Goal: Transaction & Acquisition: Purchase product/service

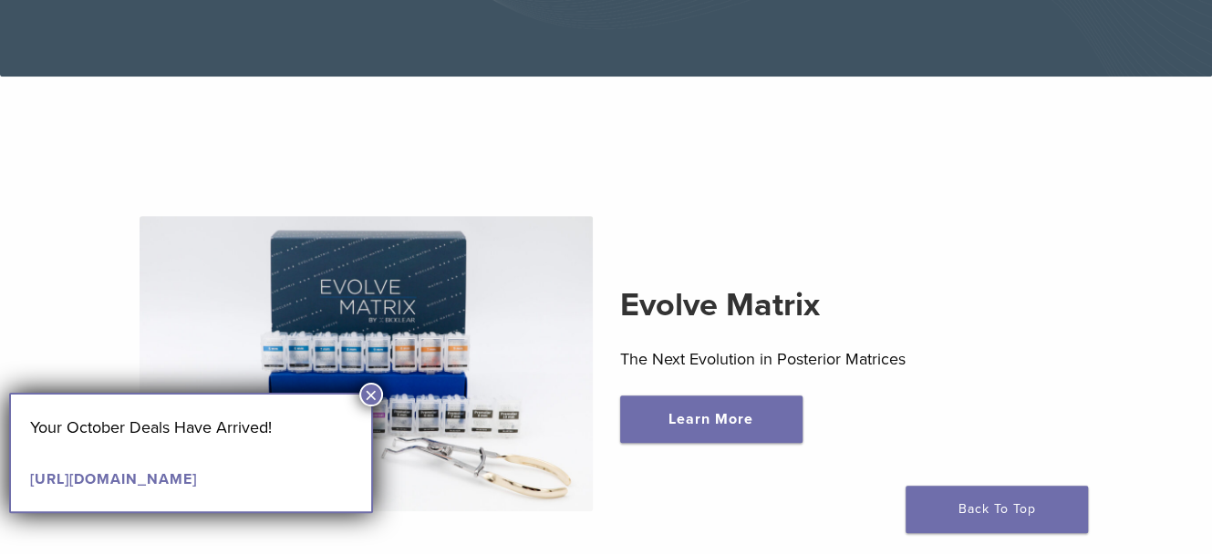
scroll to position [456, 0]
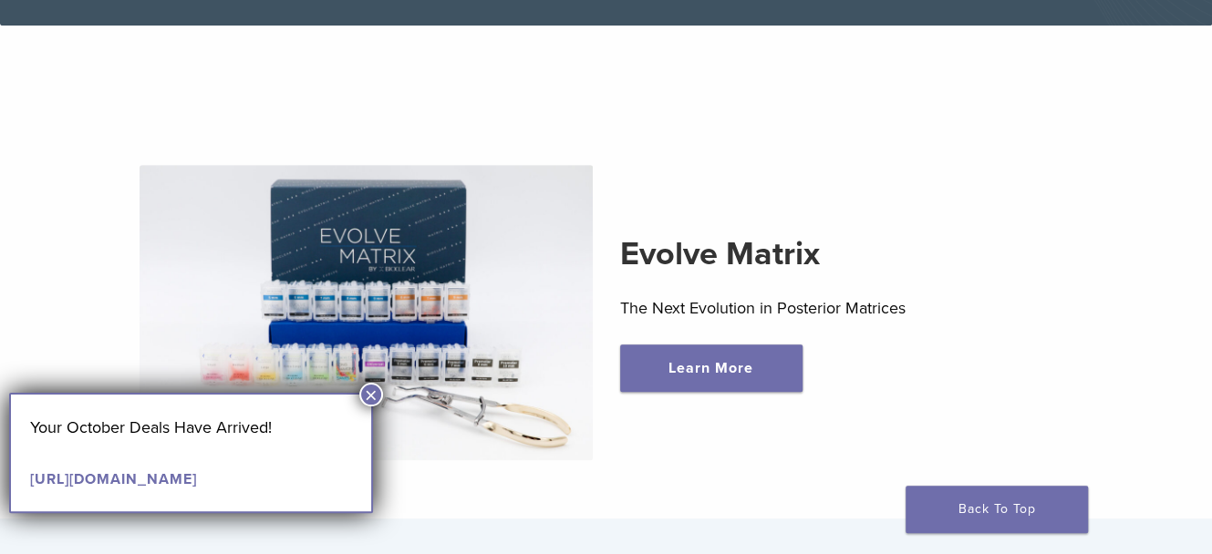
click at [370, 391] on button "×" at bounding box center [371, 395] width 24 height 24
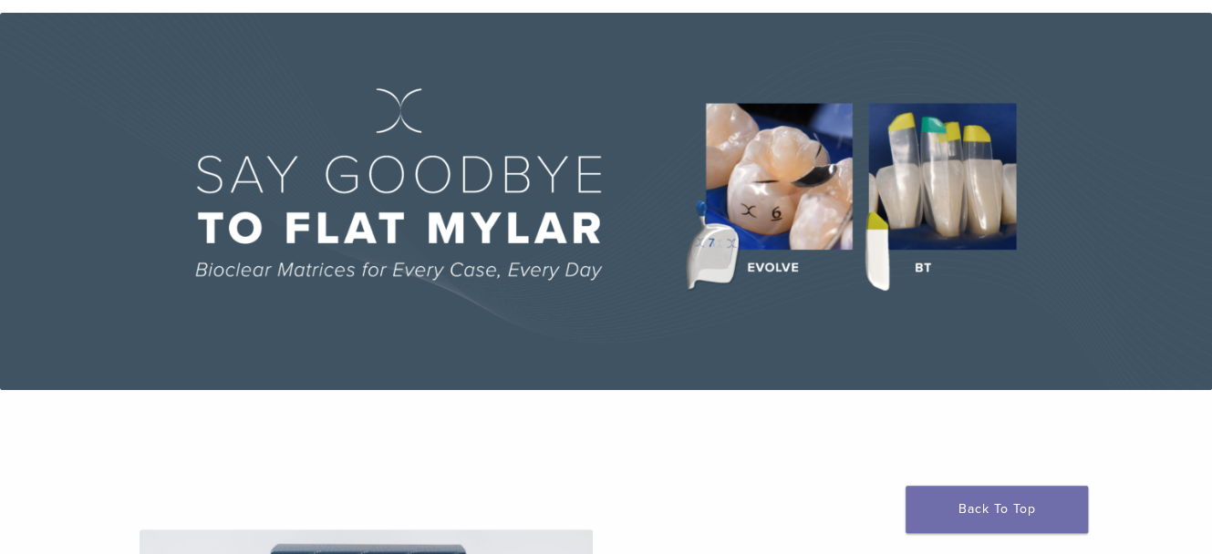
scroll to position [0, 0]
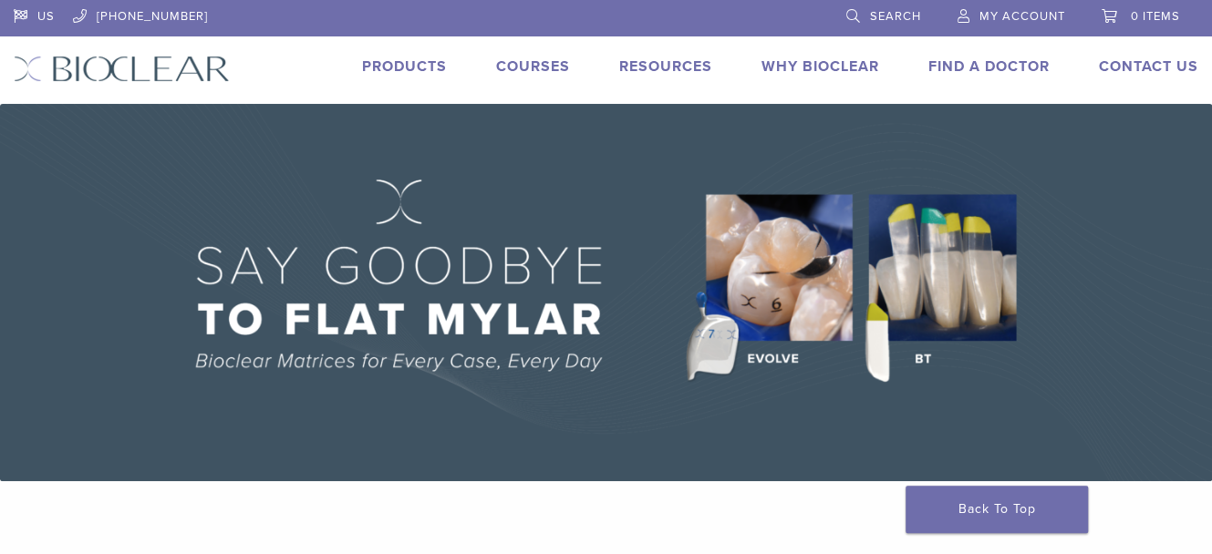
click at [957, 18] on link "My Account" at bounding box center [1011, 13] width 108 height 27
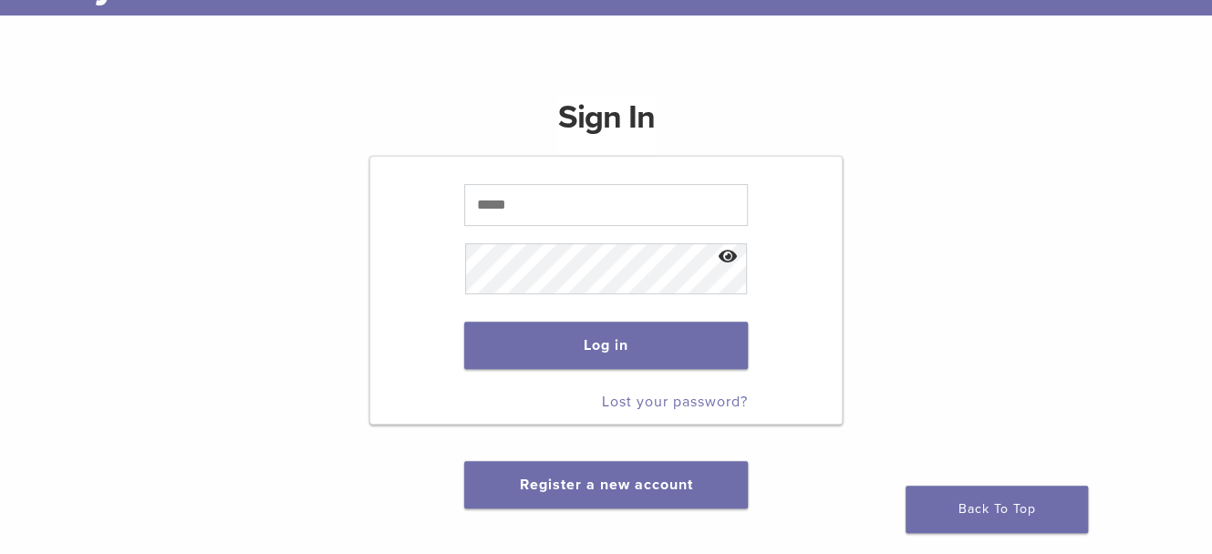
scroll to position [182, 0]
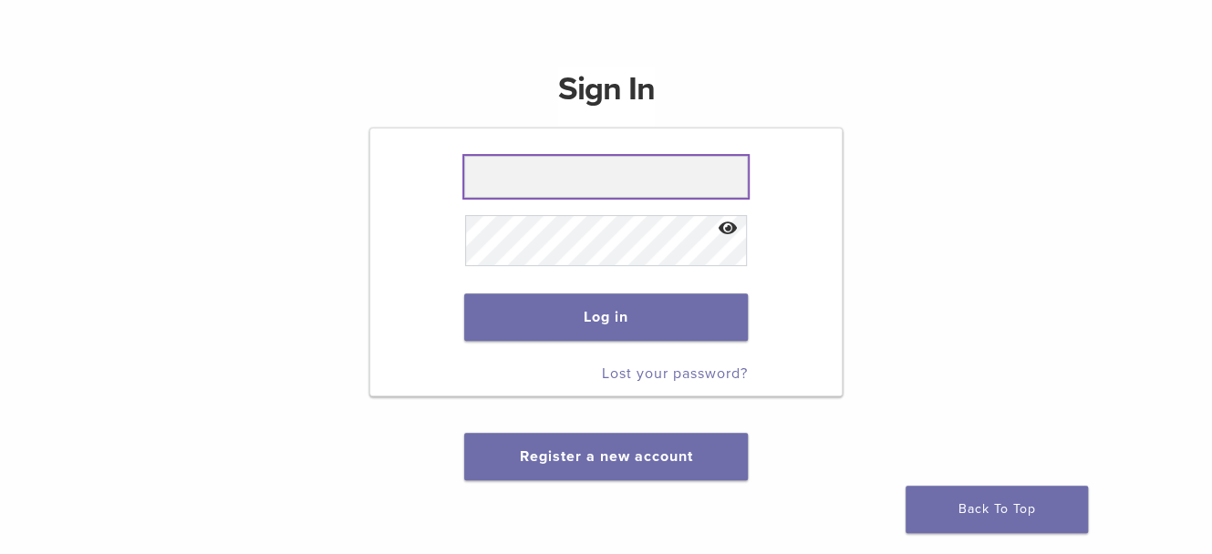
click at [491, 198] on input "text" at bounding box center [606, 177] width 284 height 42
type input "**********"
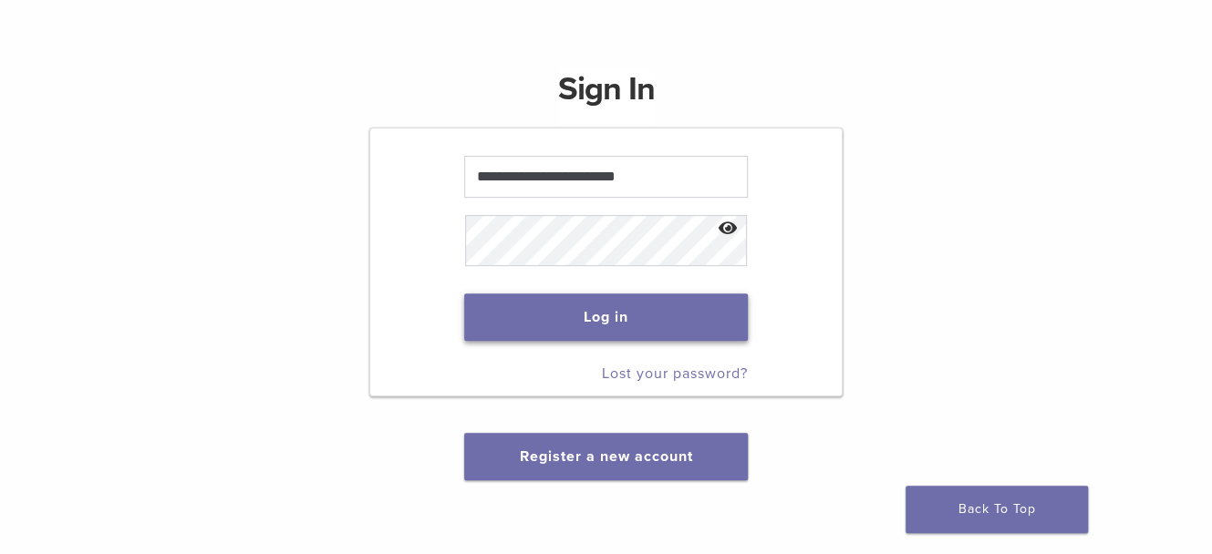
click at [613, 341] on button "Log in" at bounding box center [606, 317] width 284 height 47
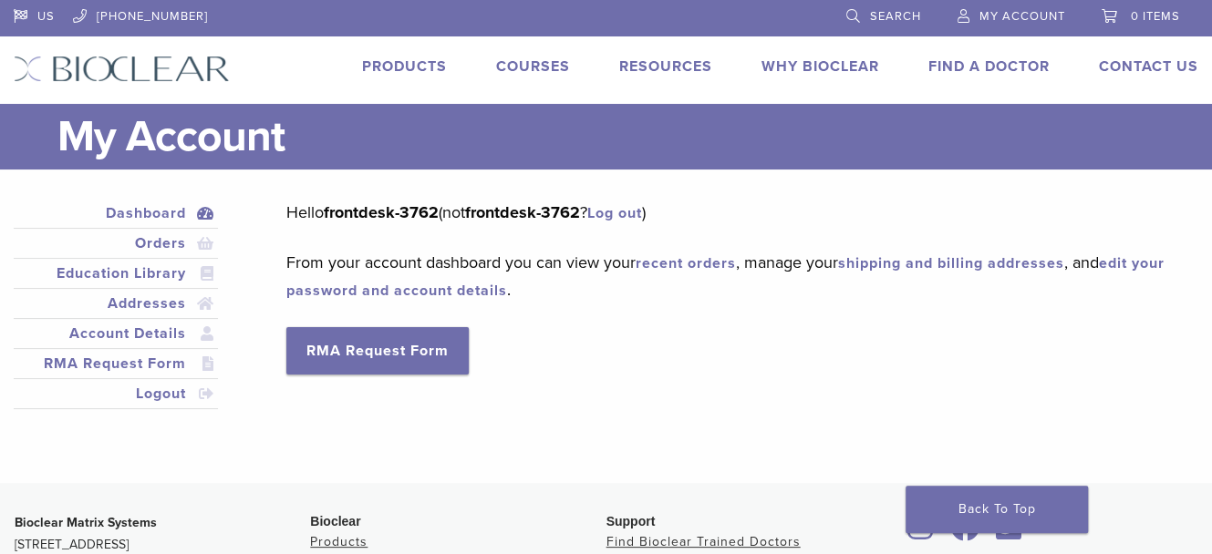
click at [372, 76] on link "Products" at bounding box center [404, 66] width 85 height 18
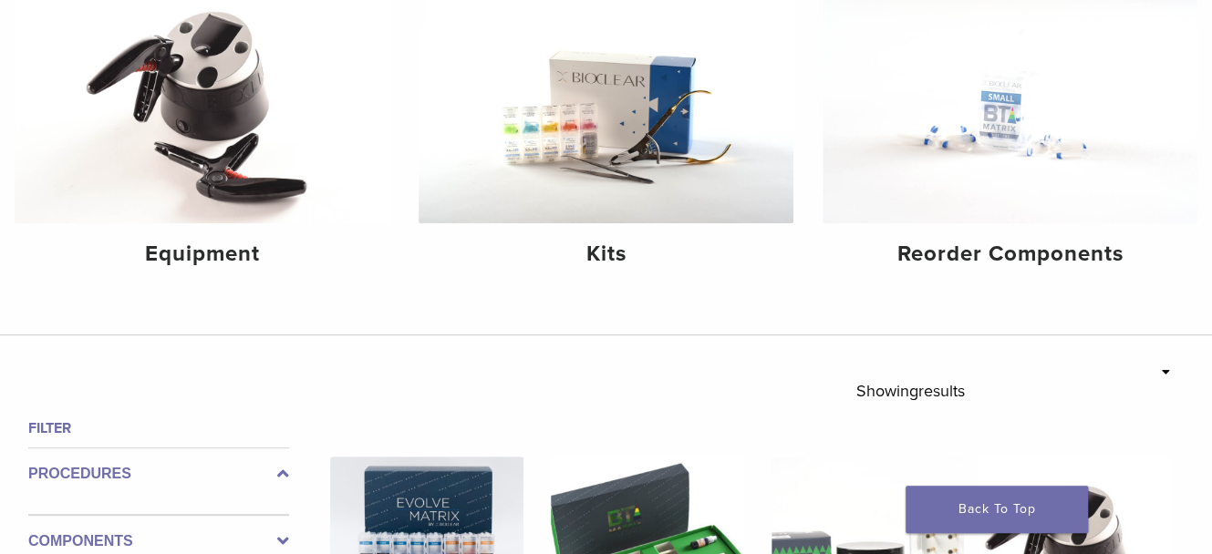
scroll to position [274, 0]
